Goal: Information Seeking & Learning: Learn about a topic

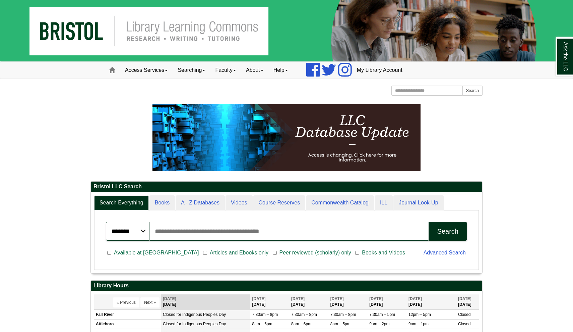
click at [178, 230] on input "Search articles, books, journals & more" at bounding box center [289, 231] width 279 height 19
type input "****"
click at [444, 233] on div "Search" at bounding box center [448, 231] width 21 height 8
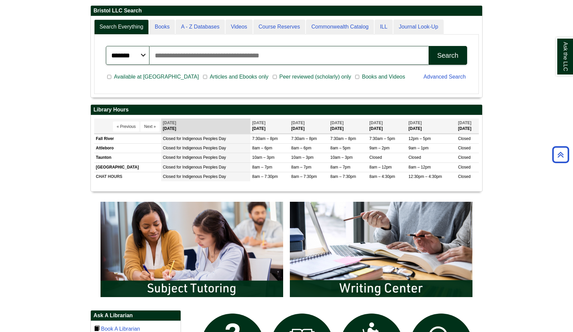
scroll to position [176, 0]
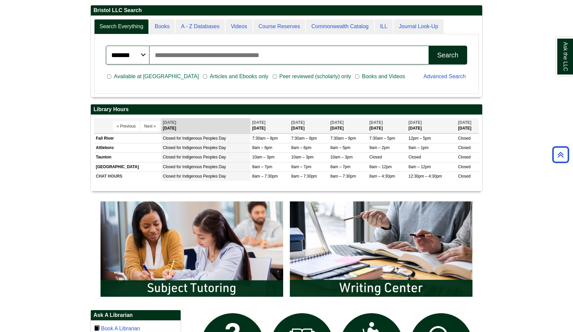
click at [207, 77] on span "Articles and Ebooks only" at bounding box center [239, 76] width 64 height 8
click at [108, 72] on label "Available at [GEOGRAPHIC_DATA]" at bounding box center [154, 76] width 94 height 8
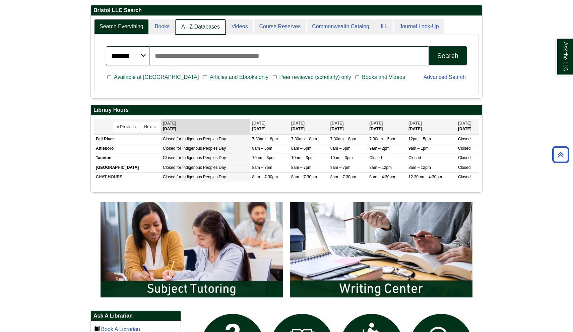
scroll to position [3, 3]
click at [168, 29] on link "Books" at bounding box center [163, 27] width 26 height 16
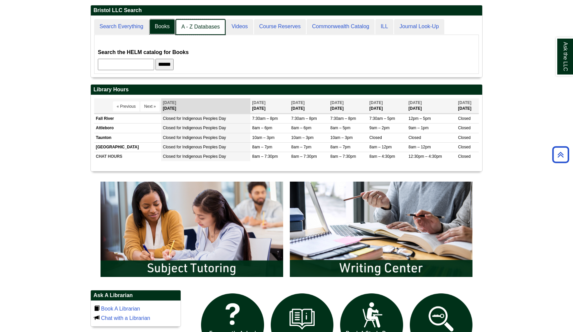
scroll to position [61, 392]
click at [196, 22] on link "A - Z Databases" at bounding box center [201, 27] width 50 height 16
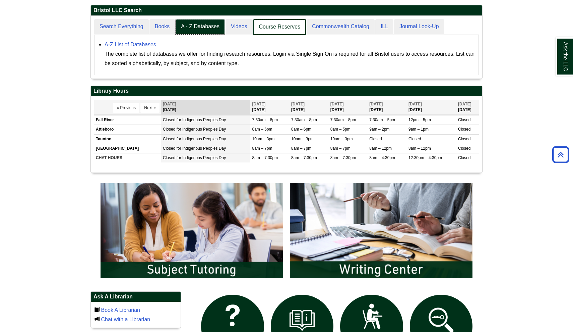
scroll to position [62, 392]
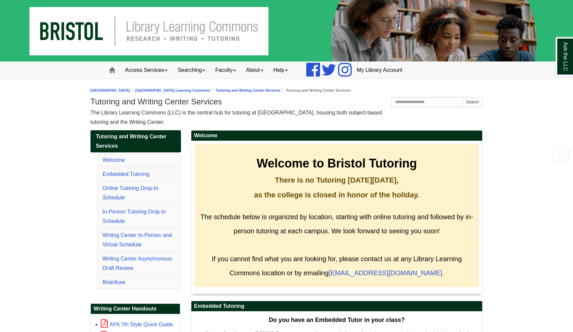
click at [280, 0] on img at bounding box center [286, 30] width 573 height 61
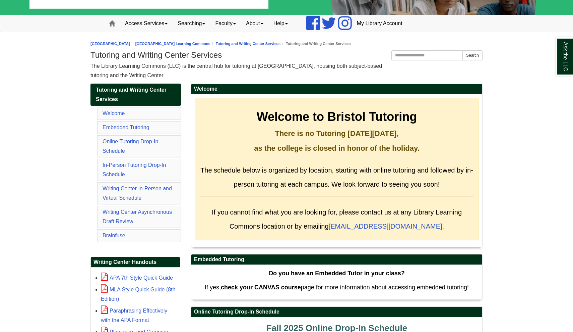
scroll to position [49, 0]
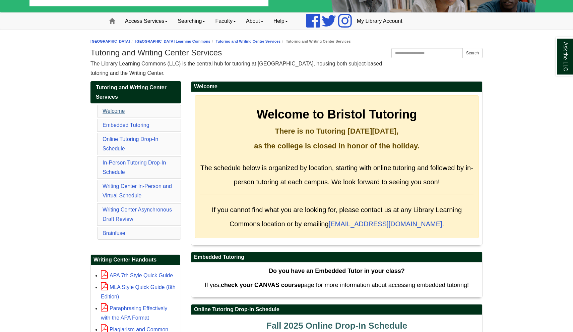
click at [118, 109] on link "Welcome" at bounding box center [114, 111] width 22 height 6
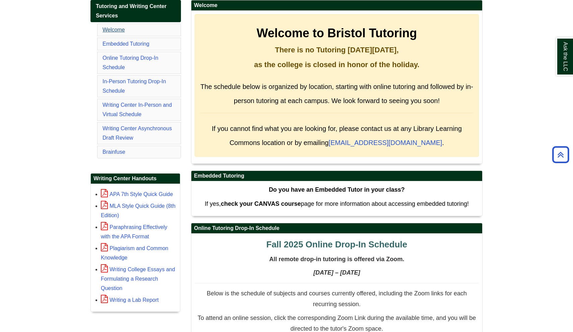
click at [117, 27] on link "Welcome" at bounding box center [114, 30] width 22 height 6
click at [118, 32] on link "Welcome" at bounding box center [114, 30] width 22 height 6
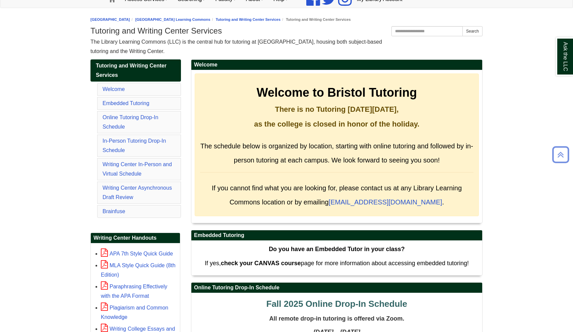
scroll to position [70, 0]
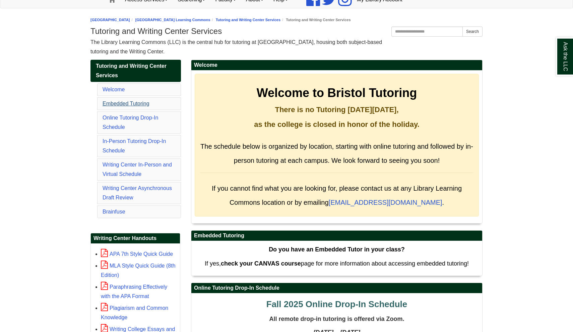
click at [128, 103] on link "Embedded Tutoring" at bounding box center [126, 104] width 47 height 6
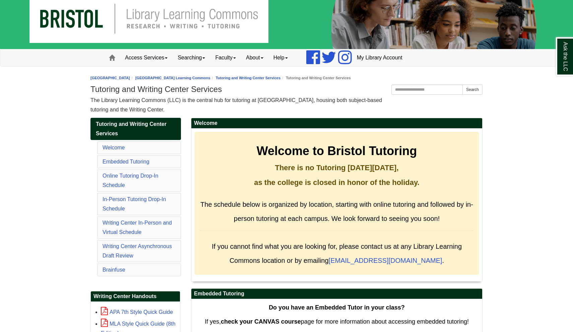
scroll to position [14, 0]
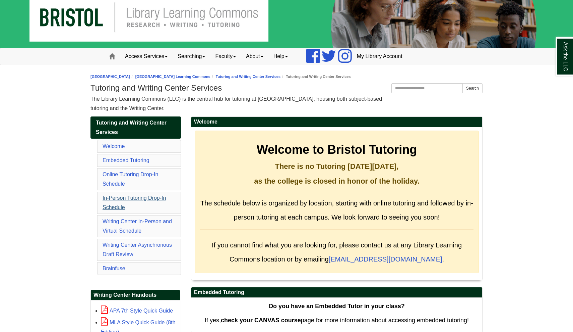
click at [130, 196] on link "In-Person Tutoring Drop-In Schedule" at bounding box center [134, 202] width 63 height 15
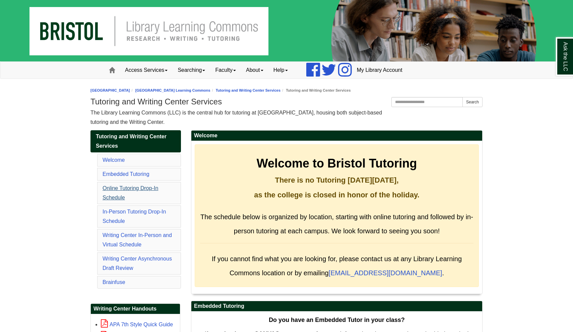
click at [138, 186] on link "Online Tutoring Drop-In Schedule" at bounding box center [131, 192] width 56 height 15
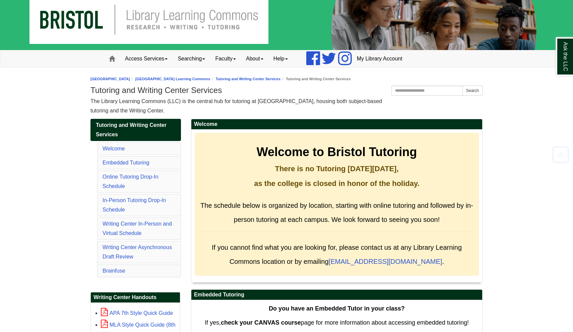
scroll to position [12, 0]
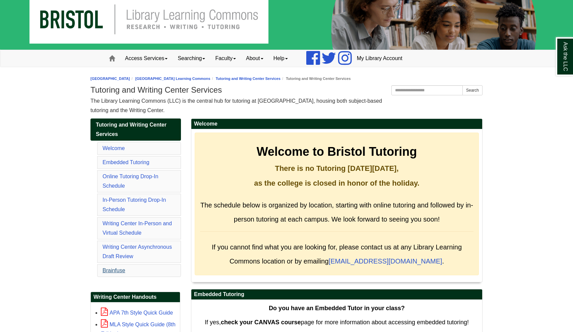
click at [112, 268] on link "Brainfuse" at bounding box center [114, 270] width 23 height 6
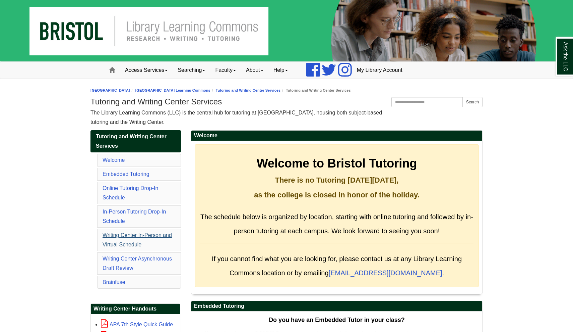
click at [139, 236] on link "Writing Center In-Person and Virtual Schedule" at bounding box center [137, 239] width 69 height 15
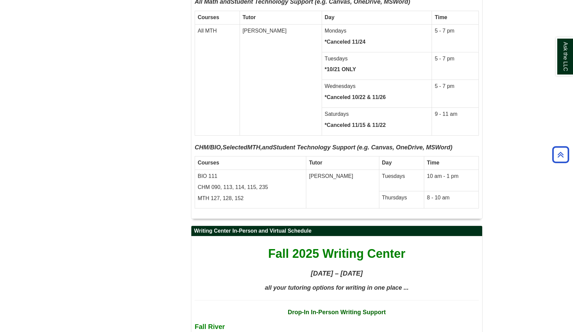
scroll to position [3372, 0]
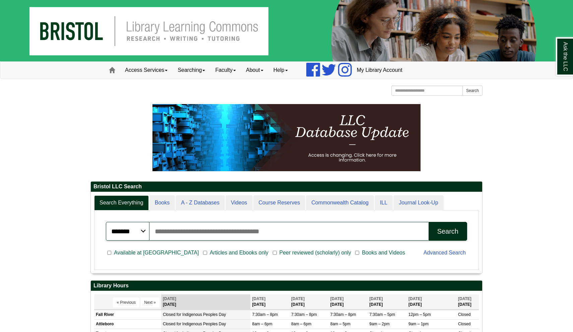
click at [231, 230] on input "Search articles, books, journals & more" at bounding box center [289, 231] width 279 height 19
type input "*******"
click at [448, 231] on button "Search" at bounding box center [448, 231] width 39 height 19
